Goal: Book appointment/travel/reservation

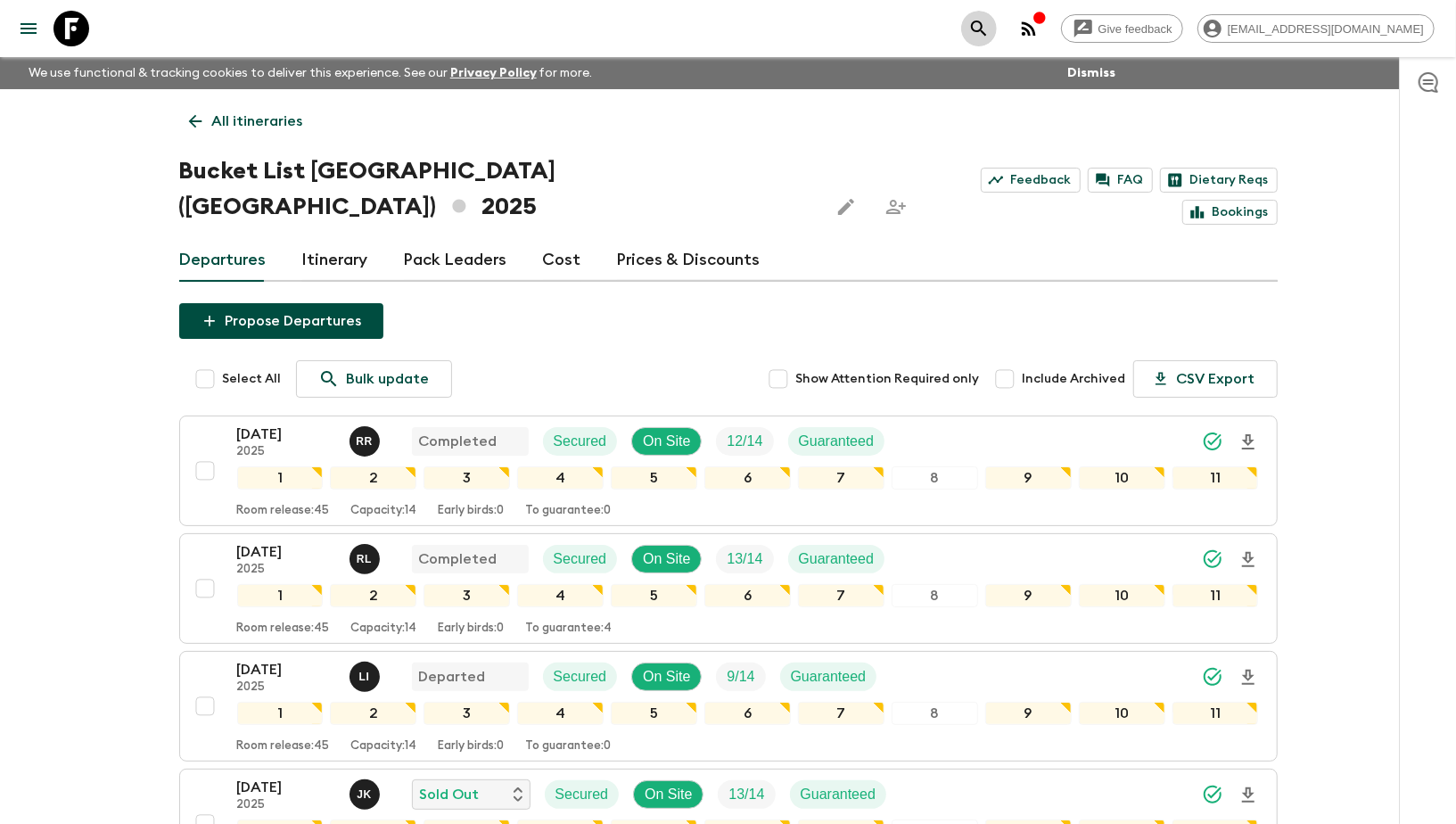
click at [990, 27] on icon "search adventures" at bounding box center [978, 28] width 21 height 21
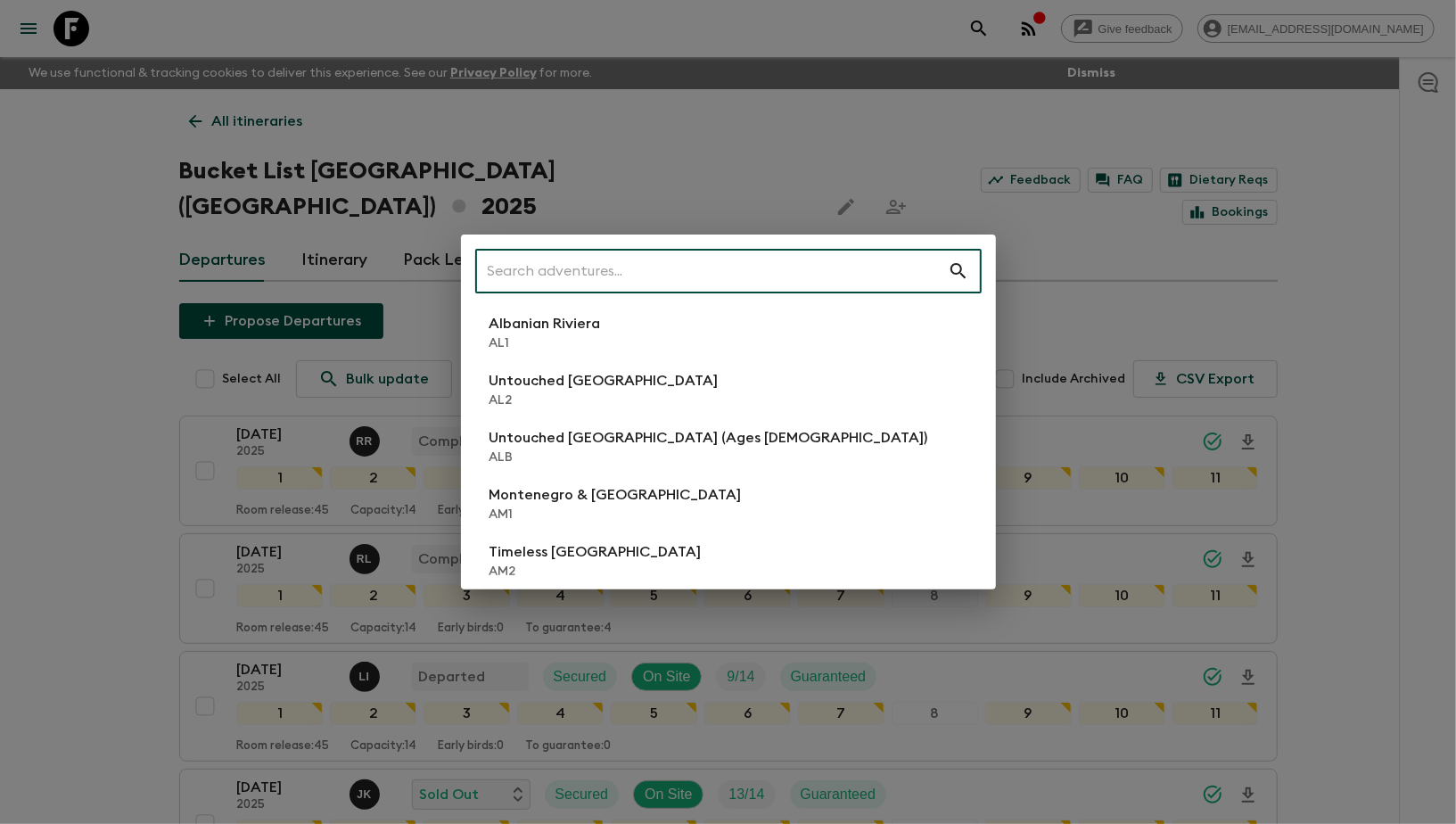
click at [512, 273] on input "text" at bounding box center [711, 271] width 473 height 50
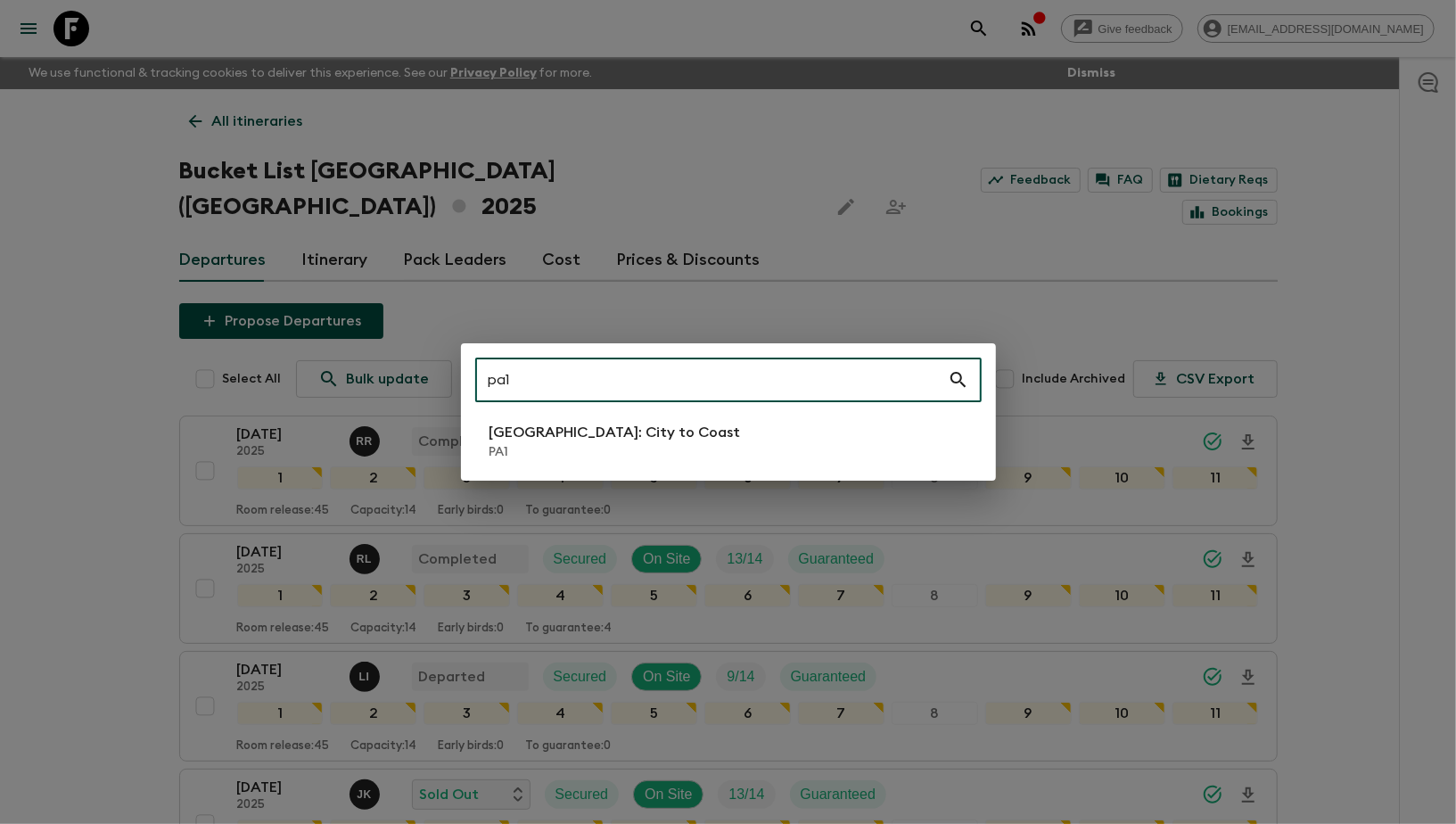
type input "pa1"
click at [584, 431] on p "[GEOGRAPHIC_DATA]: City to Coast" at bounding box center [615, 432] width 251 height 21
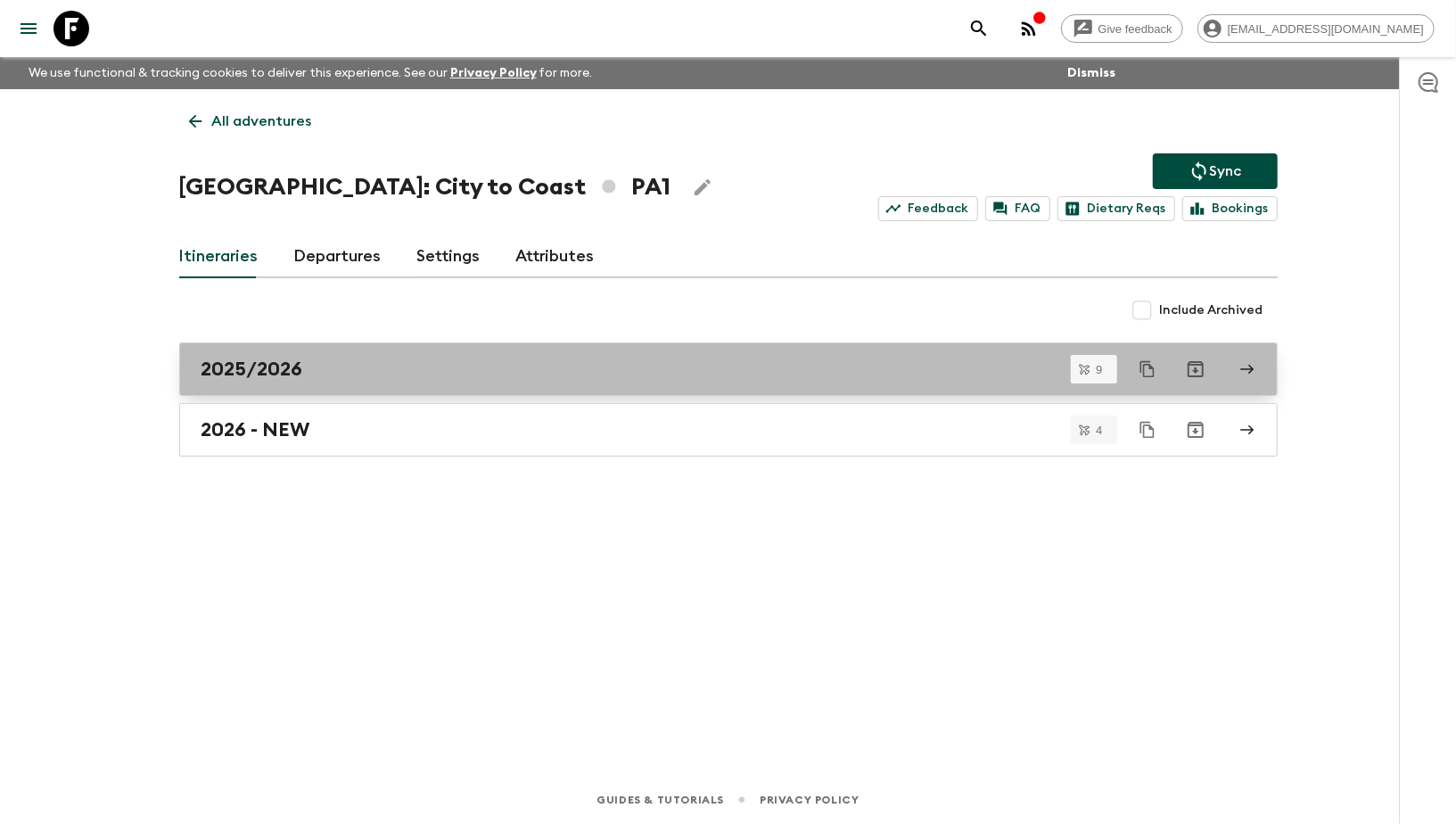
click at [405, 365] on div "2025/2026" at bounding box center [711, 369] width 1020 height 23
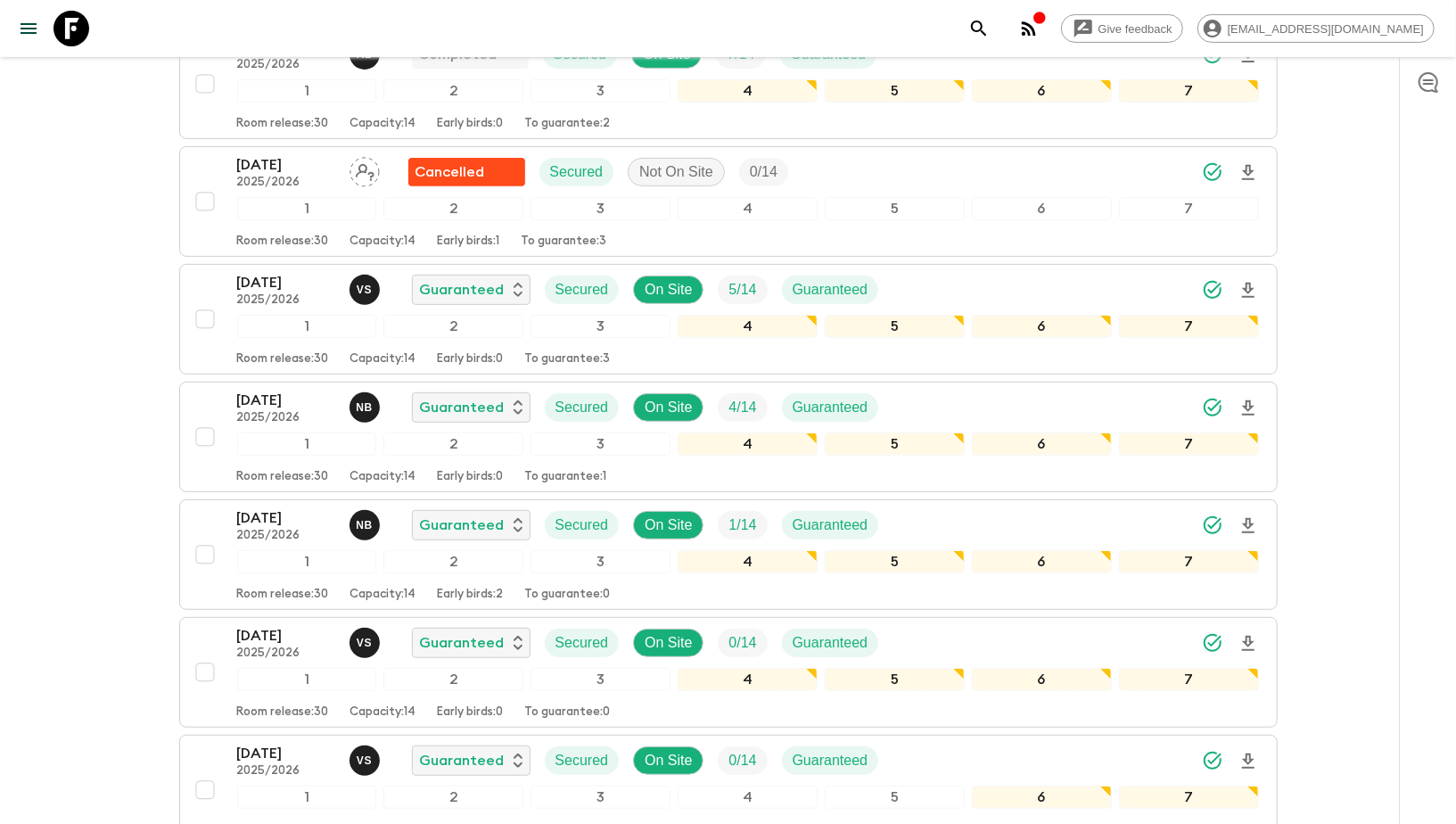
scroll to position [392, 0]
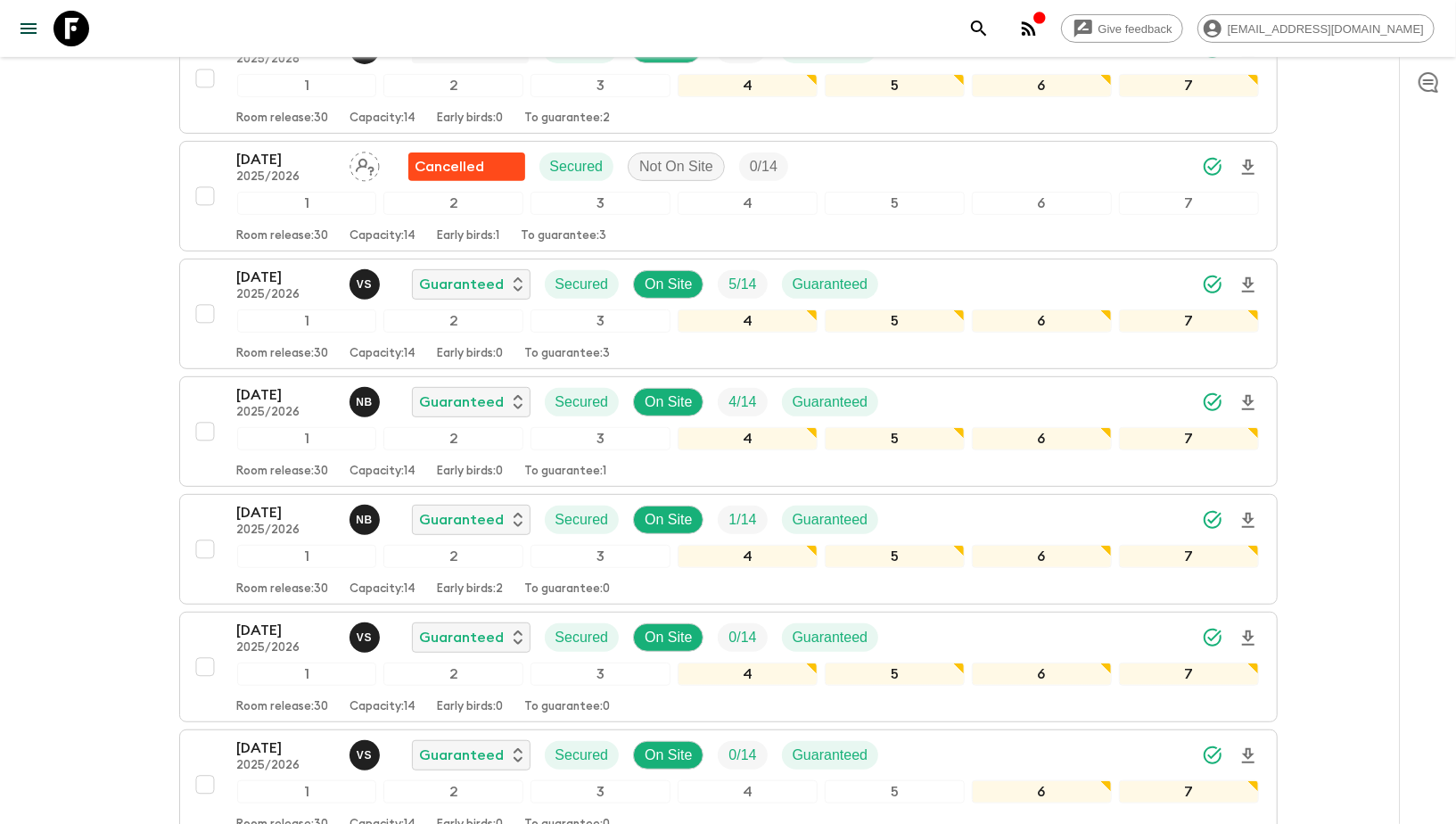
click at [986, 34] on icon "search adventures" at bounding box center [978, 27] width 16 height 16
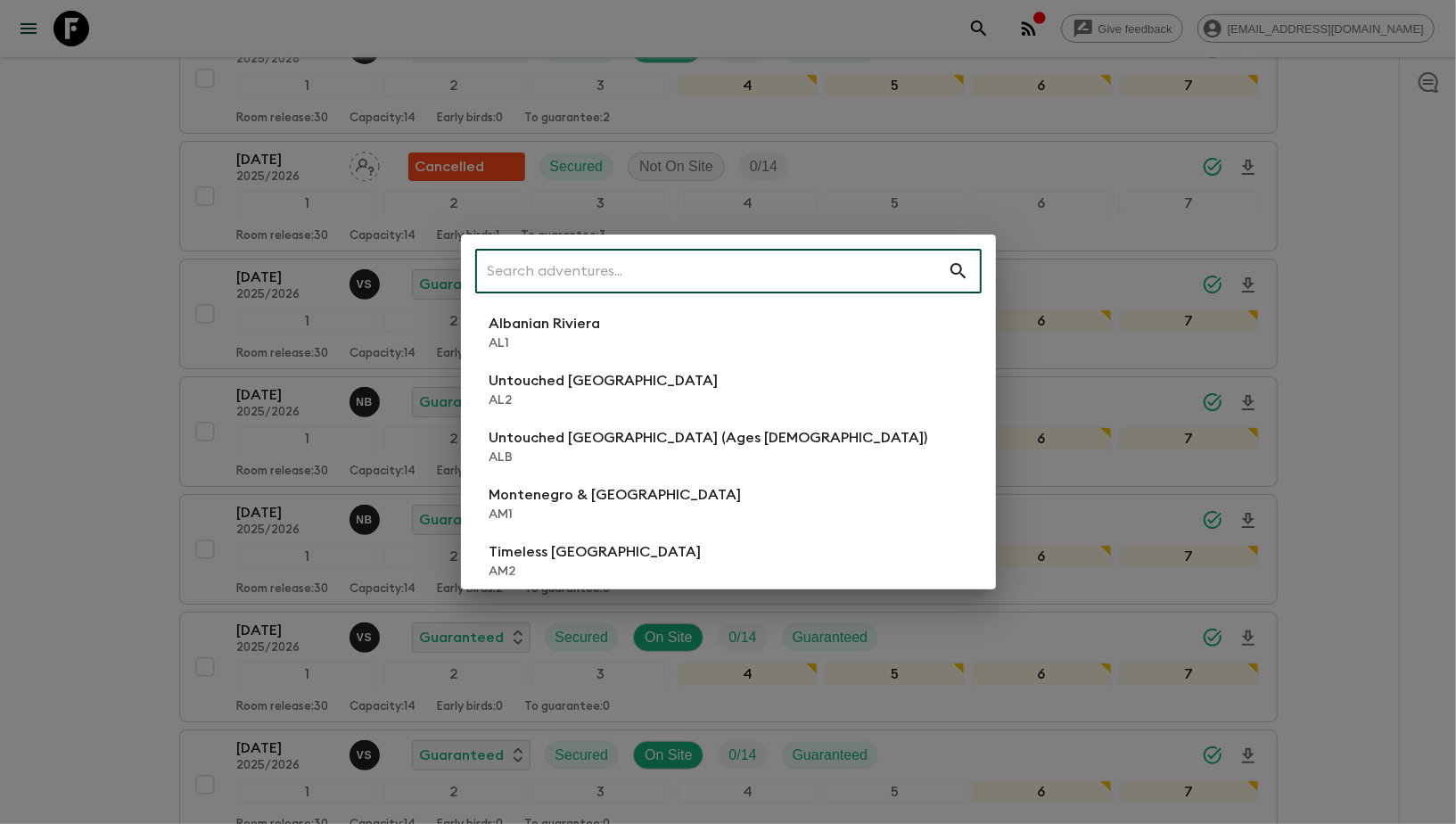
click at [560, 252] on input "text" at bounding box center [711, 271] width 473 height 50
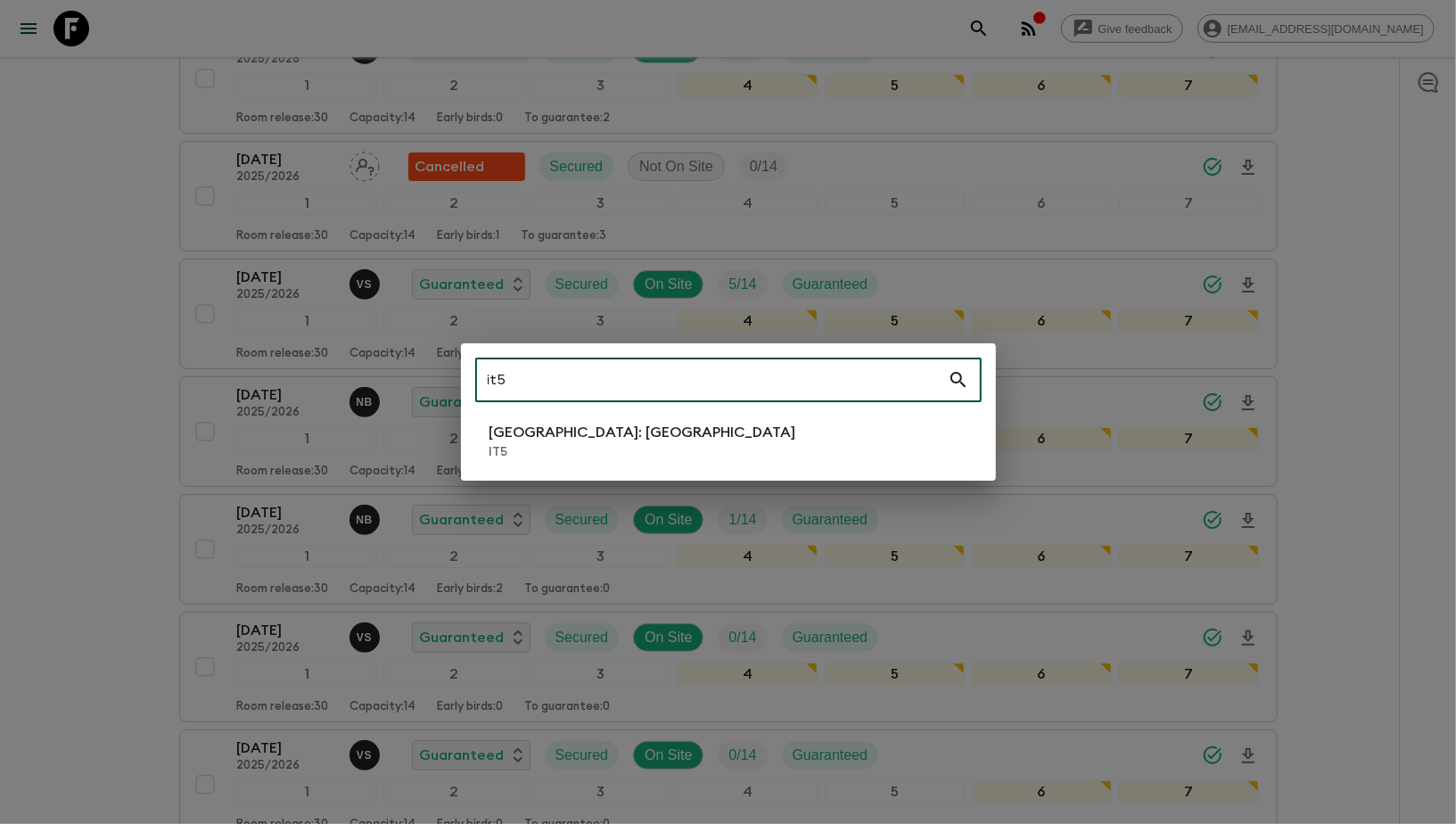
type input "it5"
click at [604, 447] on li "[GEOGRAPHIC_DATA]: [GEOGRAPHIC_DATA] IT5" at bounding box center [728, 442] width 506 height 50
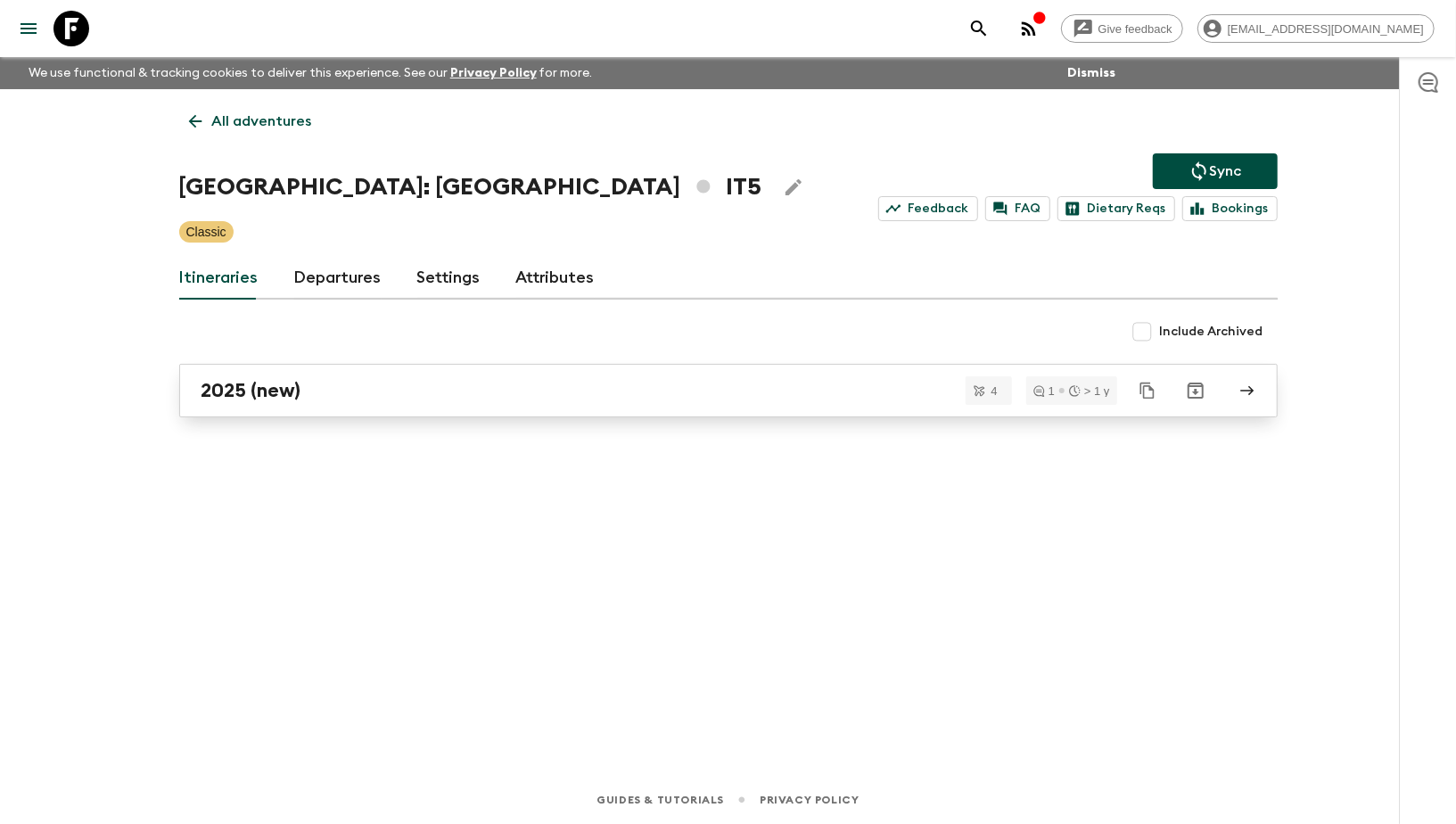
click at [325, 390] on div "2025 (new)" at bounding box center [711, 391] width 1020 height 23
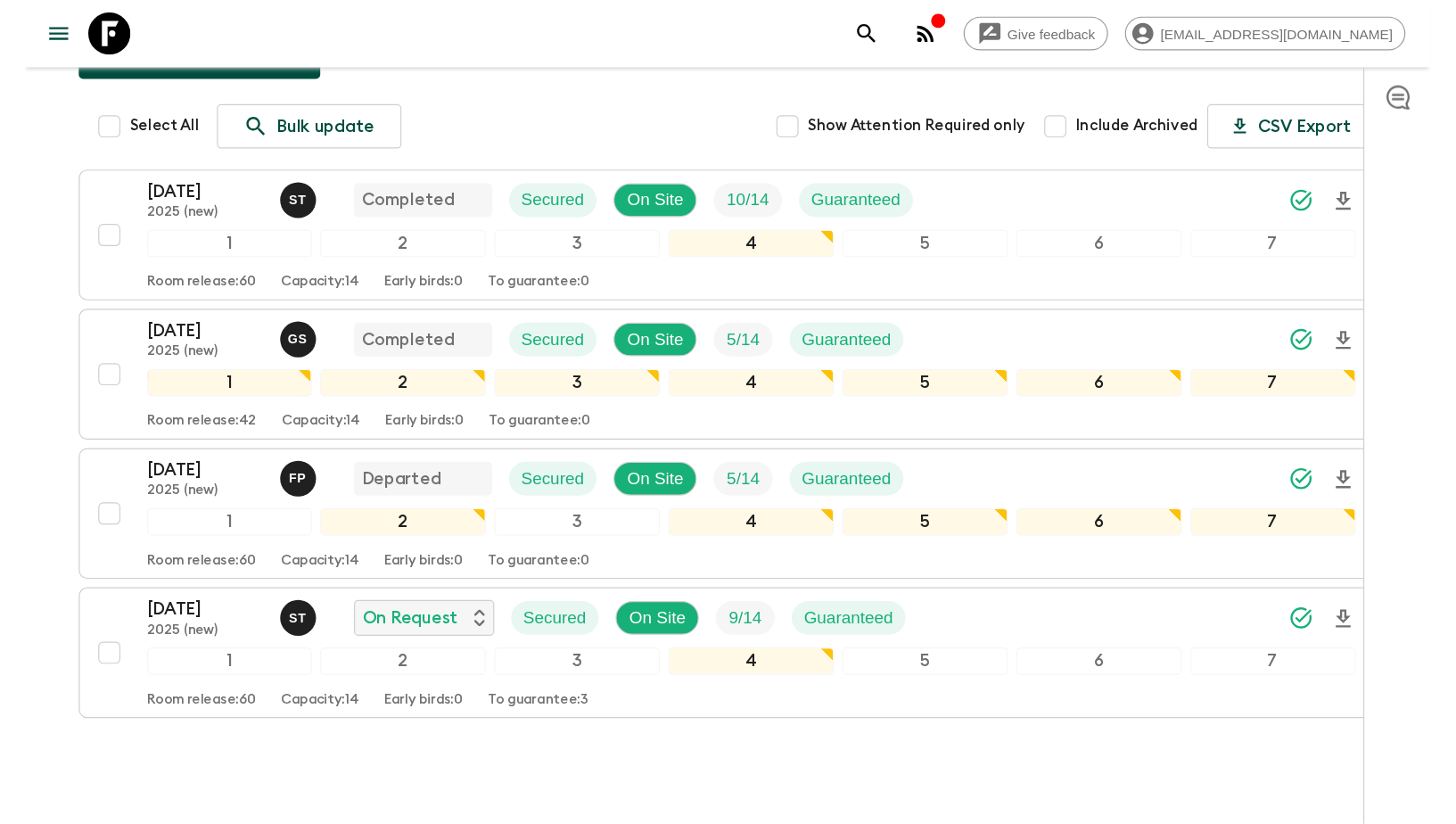
scroll to position [174, 0]
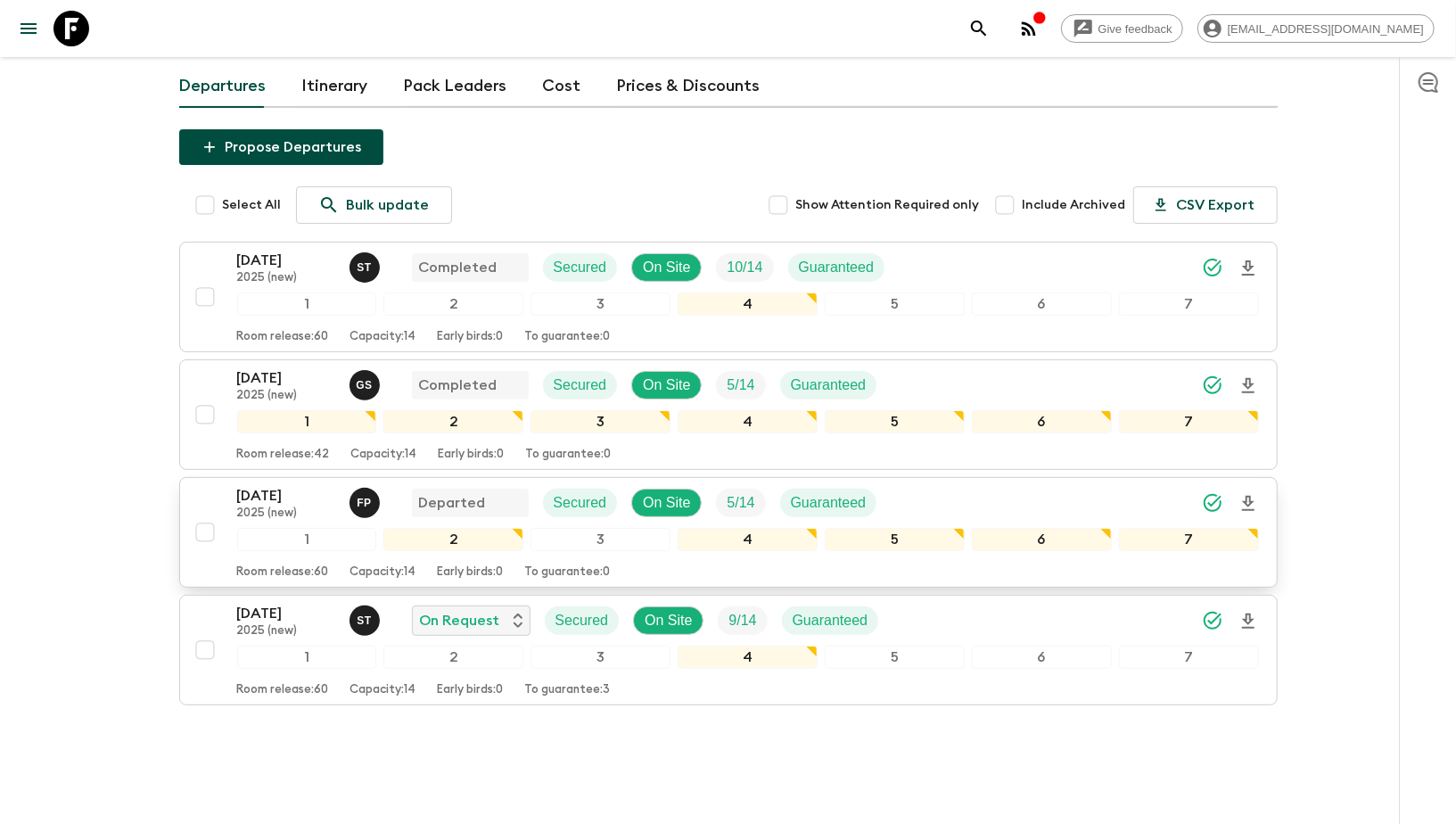
click at [292, 486] on p "[DATE]" at bounding box center [285, 496] width 98 height 21
